Goal: Transaction & Acquisition: Purchase product/service

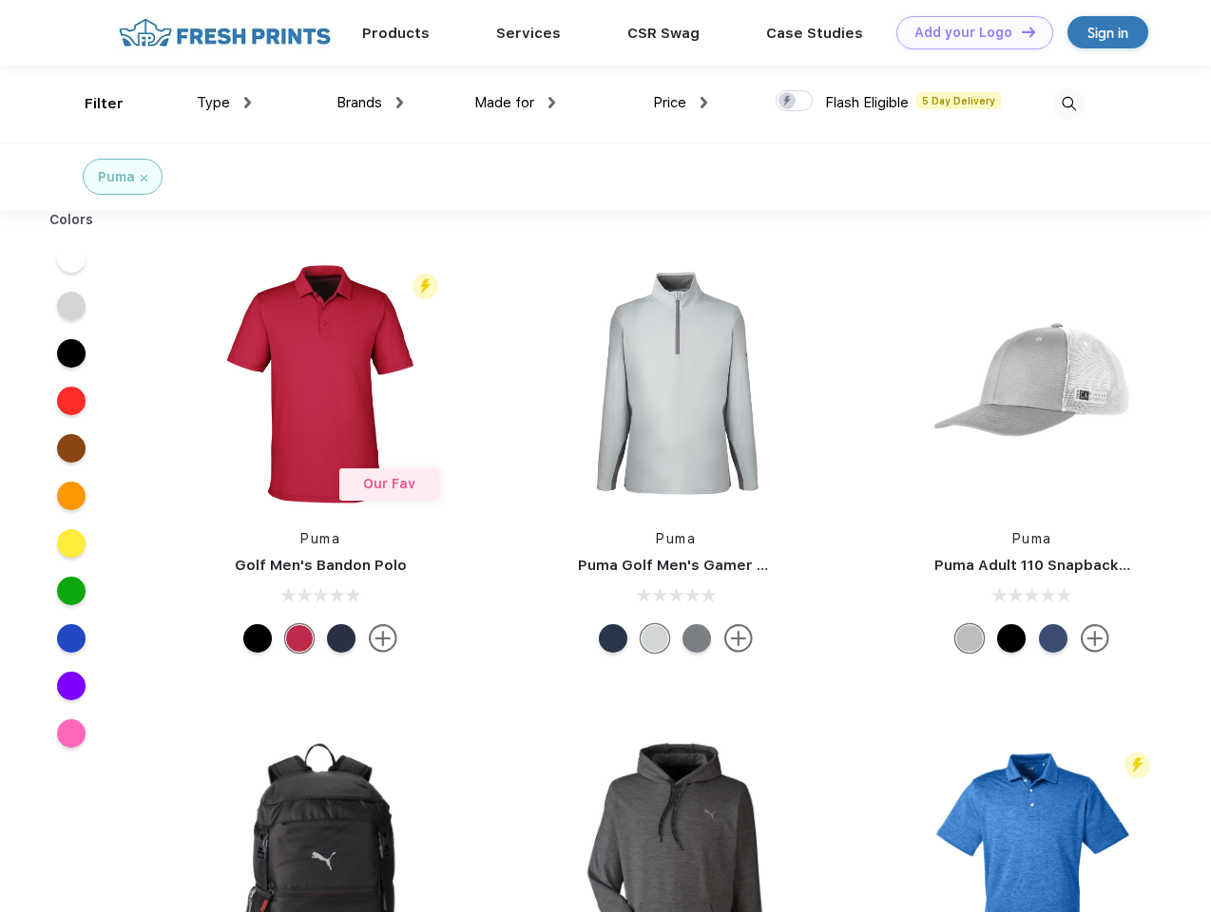
click at [968, 32] on link "Add your Logo Design Tool" at bounding box center [974, 32] width 157 height 33
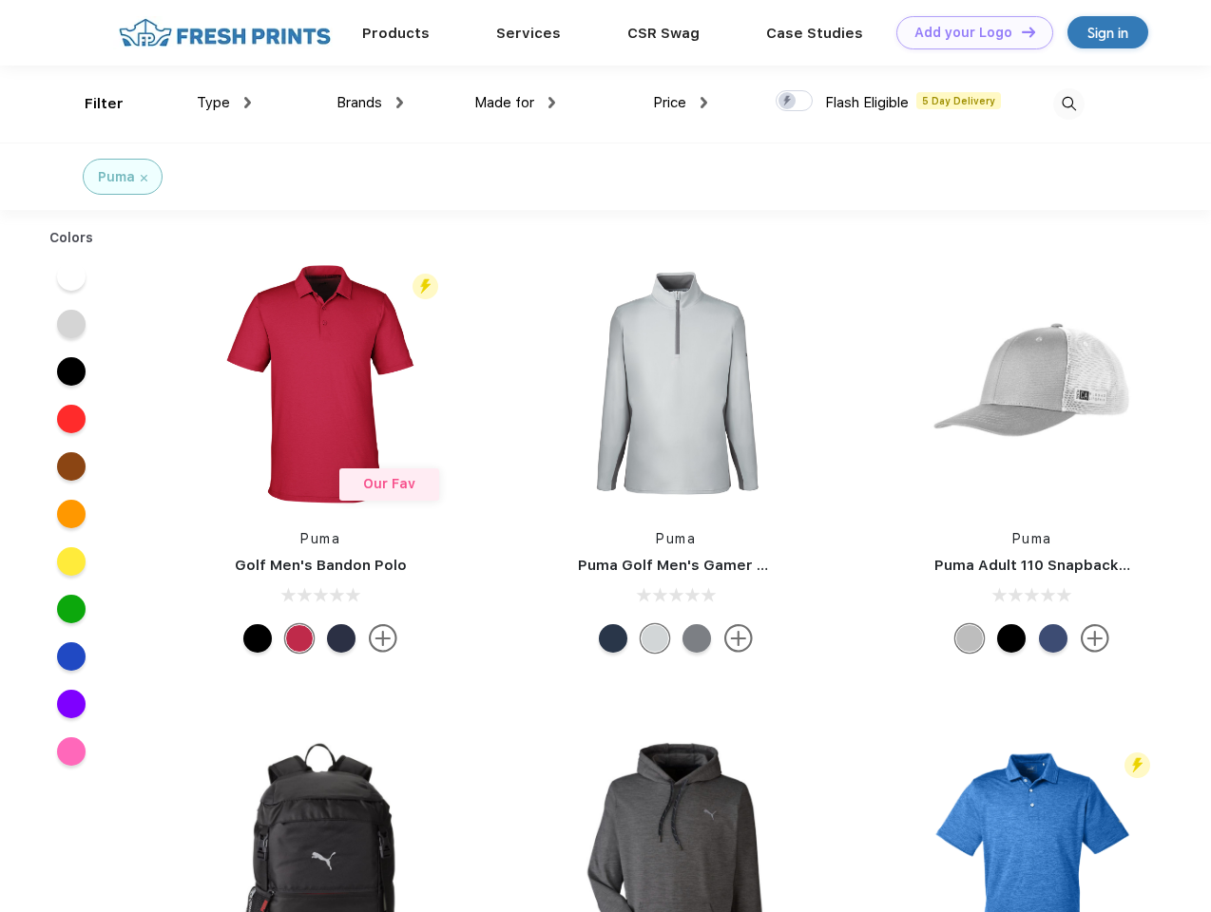
click at [0, 0] on div "Design Tool" at bounding box center [0, 0] width 0 height 0
click at [1020, 31] on link "Add your Logo Design Tool" at bounding box center [974, 32] width 157 height 33
click at [91, 104] on div "Filter" at bounding box center [104, 104] width 39 height 22
click at [224, 103] on span "Type" at bounding box center [213, 102] width 33 height 17
click at [370, 103] on span "Brands" at bounding box center [359, 102] width 46 height 17
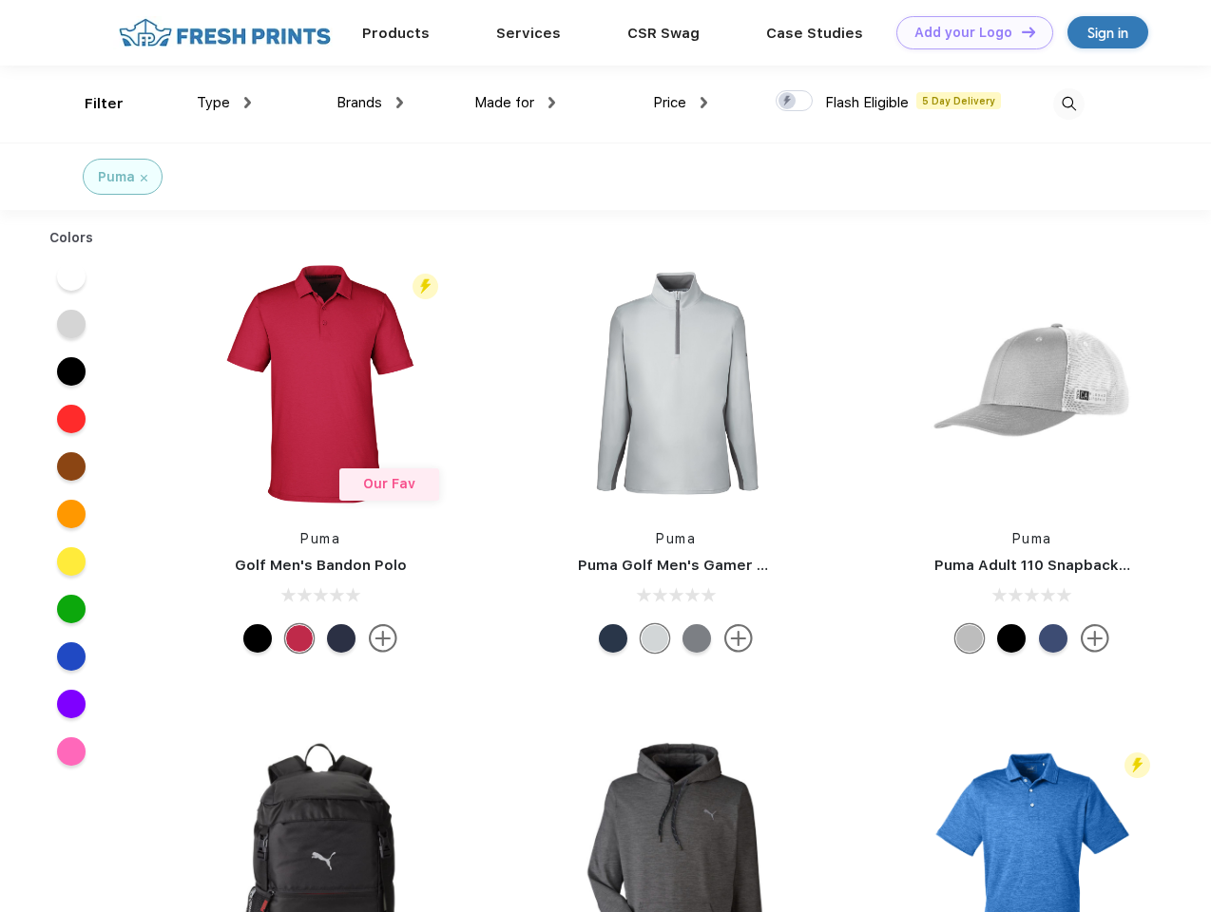
click at [515, 103] on span "Made for" at bounding box center [504, 102] width 60 height 17
click at [681, 103] on span "Price" at bounding box center [669, 102] width 33 height 17
click at [795, 102] on div at bounding box center [794, 100] width 37 height 21
click at [788, 102] on input "checkbox" at bounding box center [782, 95] width 12 height 12
click at [1068, 104] on img at bounding box center [1068, 103] width 31 height 31
